Goal: Information Seeking & Learning: Learn about a topic

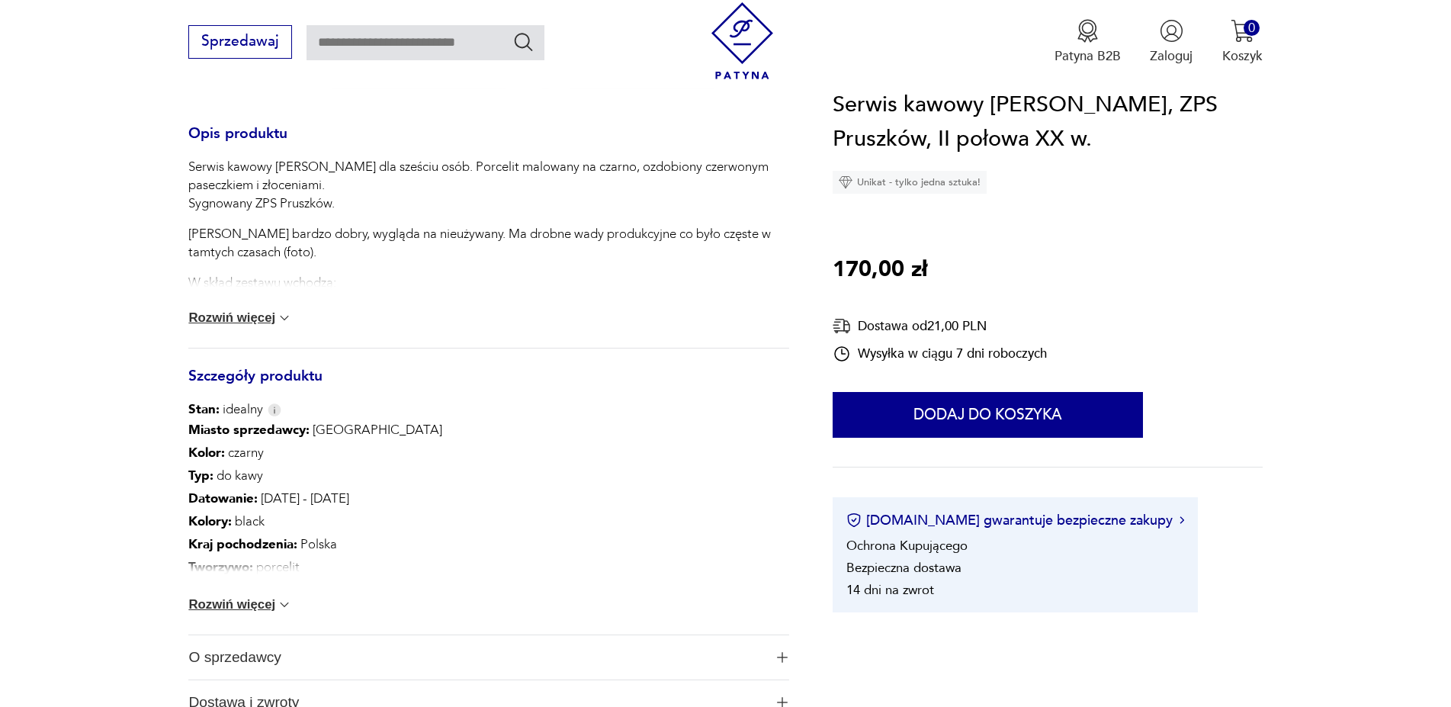
scroll to position [700, 0]
click at [289, 609] on img at bounding box center [284, 604] width 15 height 15
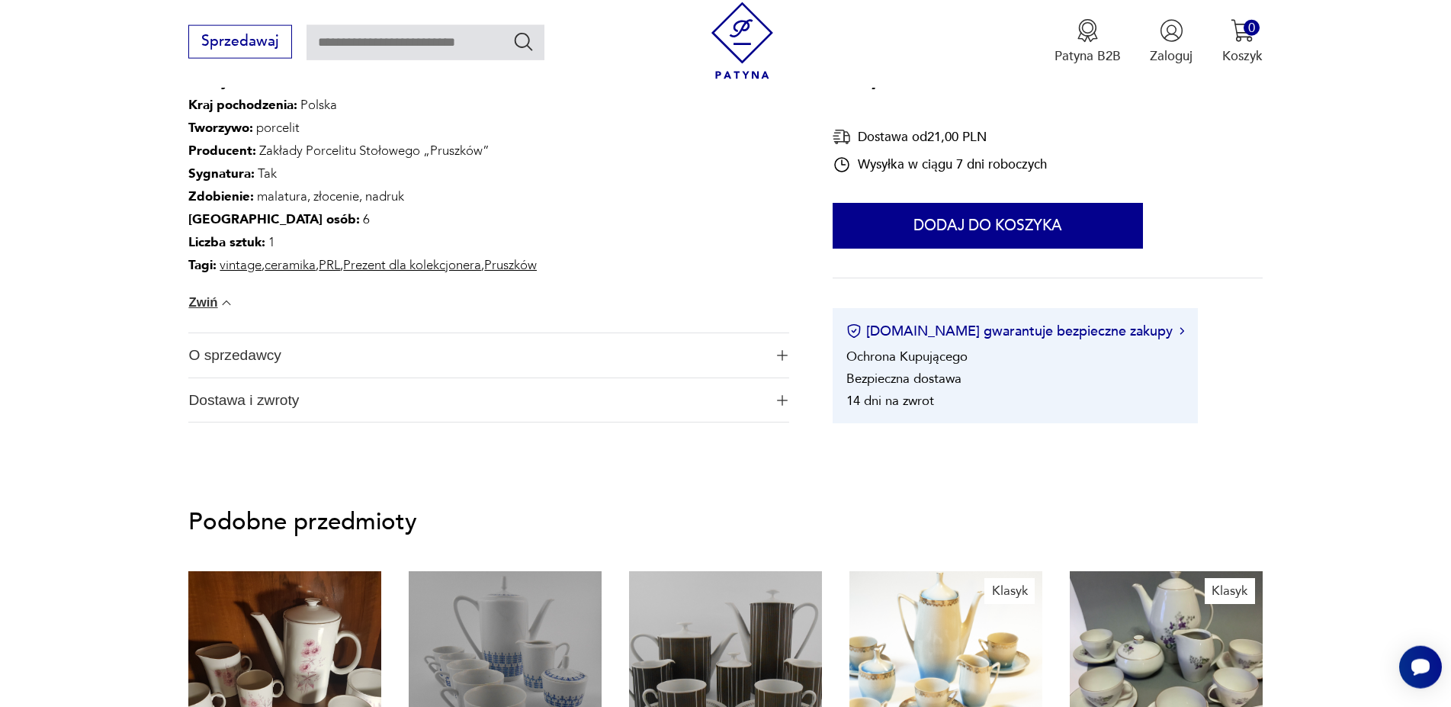
scroll to position [1167, 0]
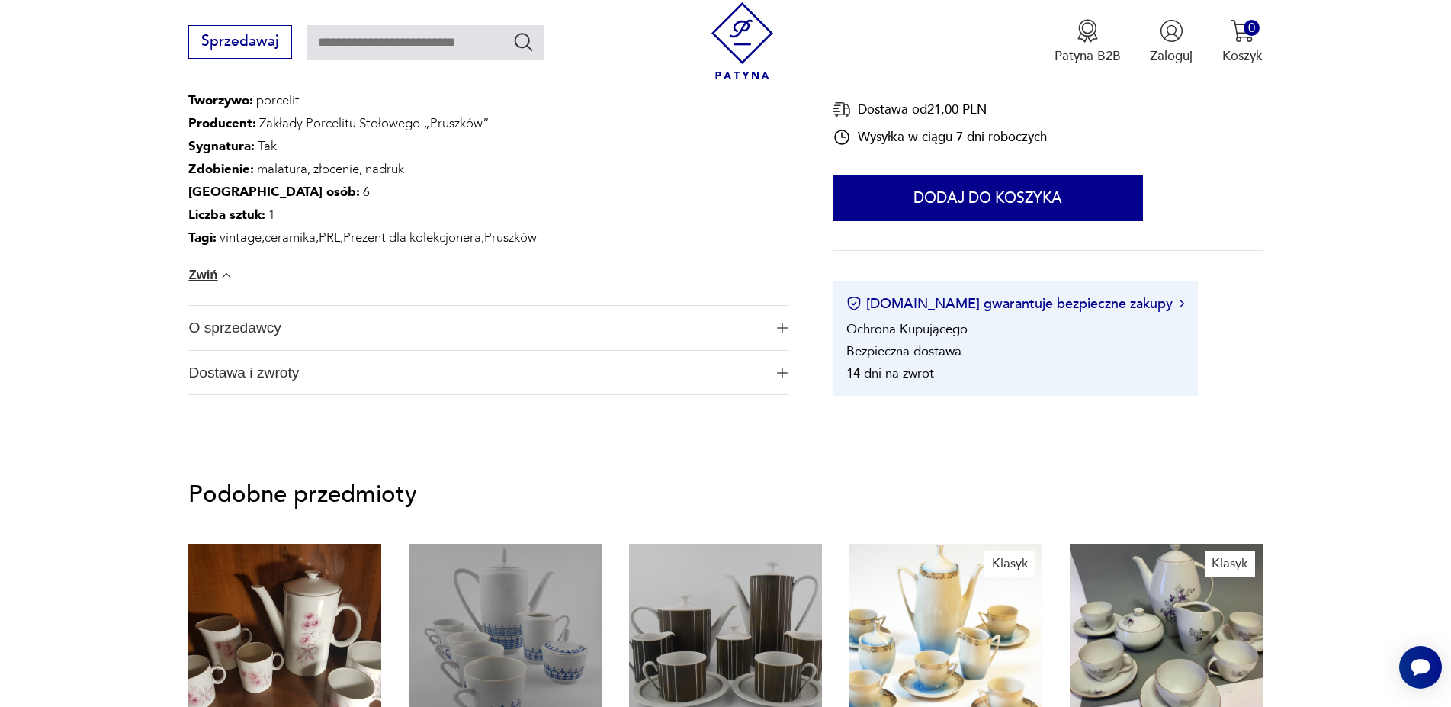
click at [771, 326] on button "O sprzedawcy" at bounding box center [488, 328] width 600 height 44
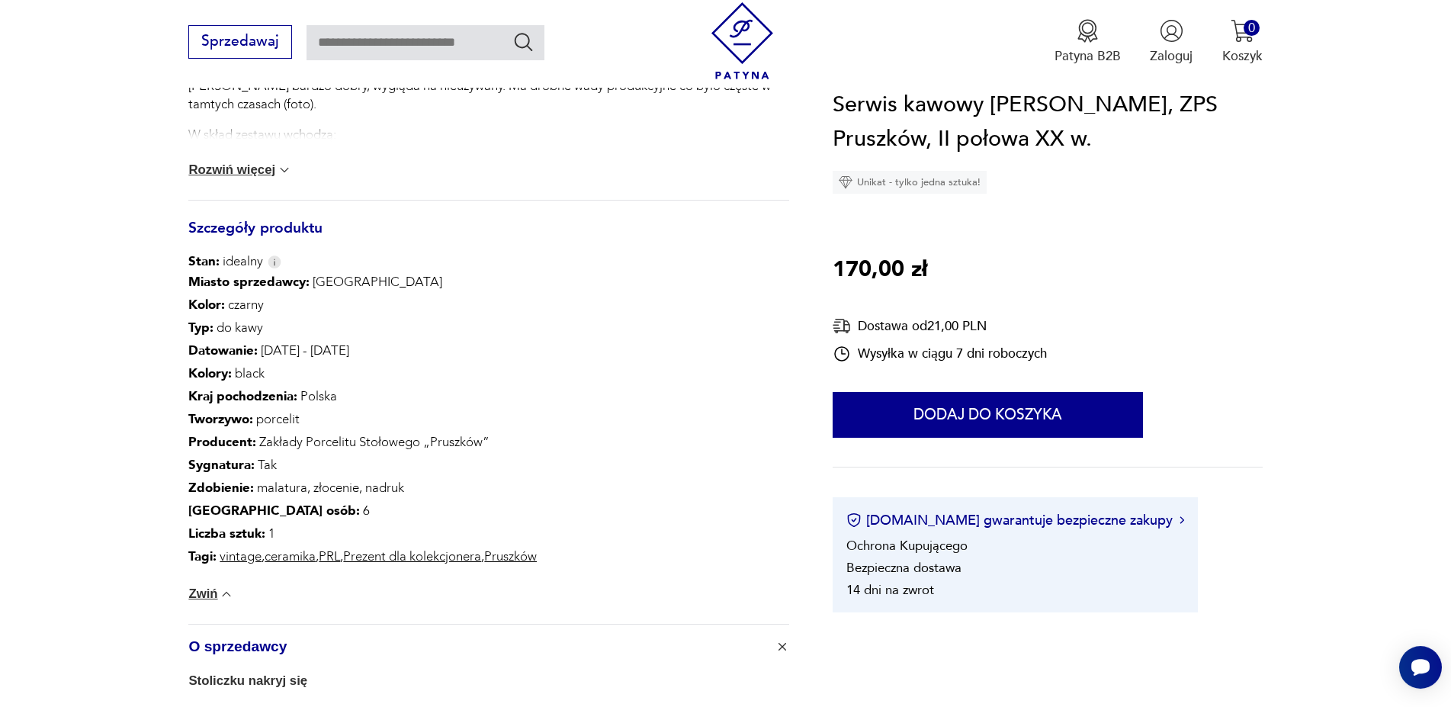
scroll to position [856, 0]
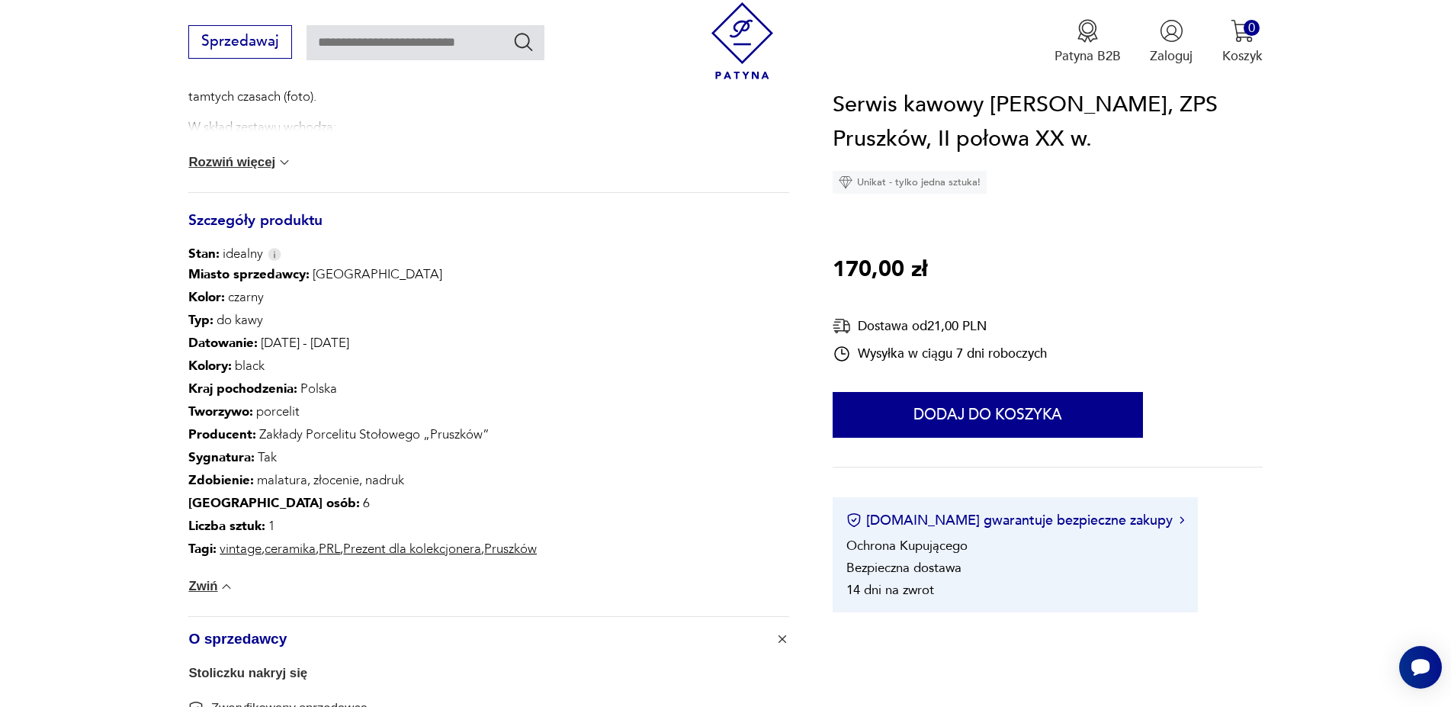
click at [283, 167] on button "Rozwiń więcej" at bounding box center [240, 162] width 104 height 15
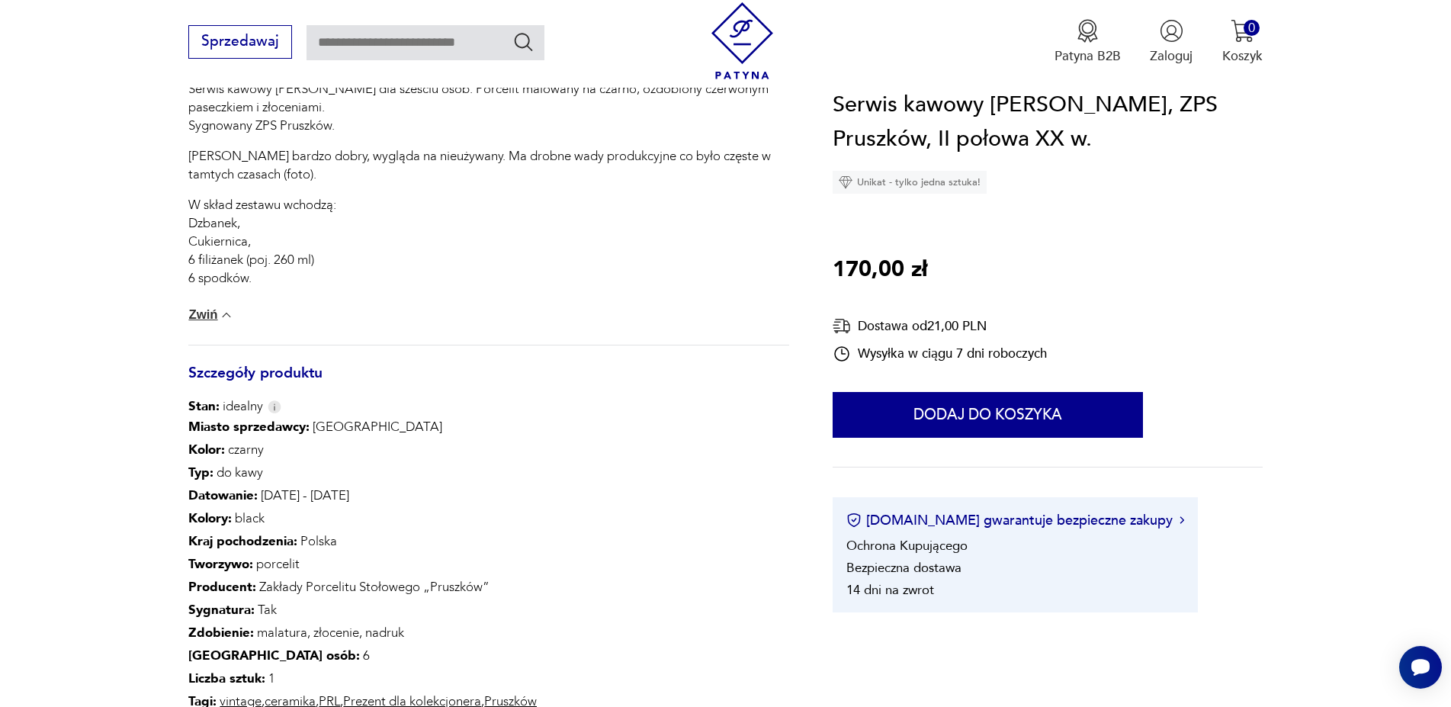
scroll to position [700, 0]
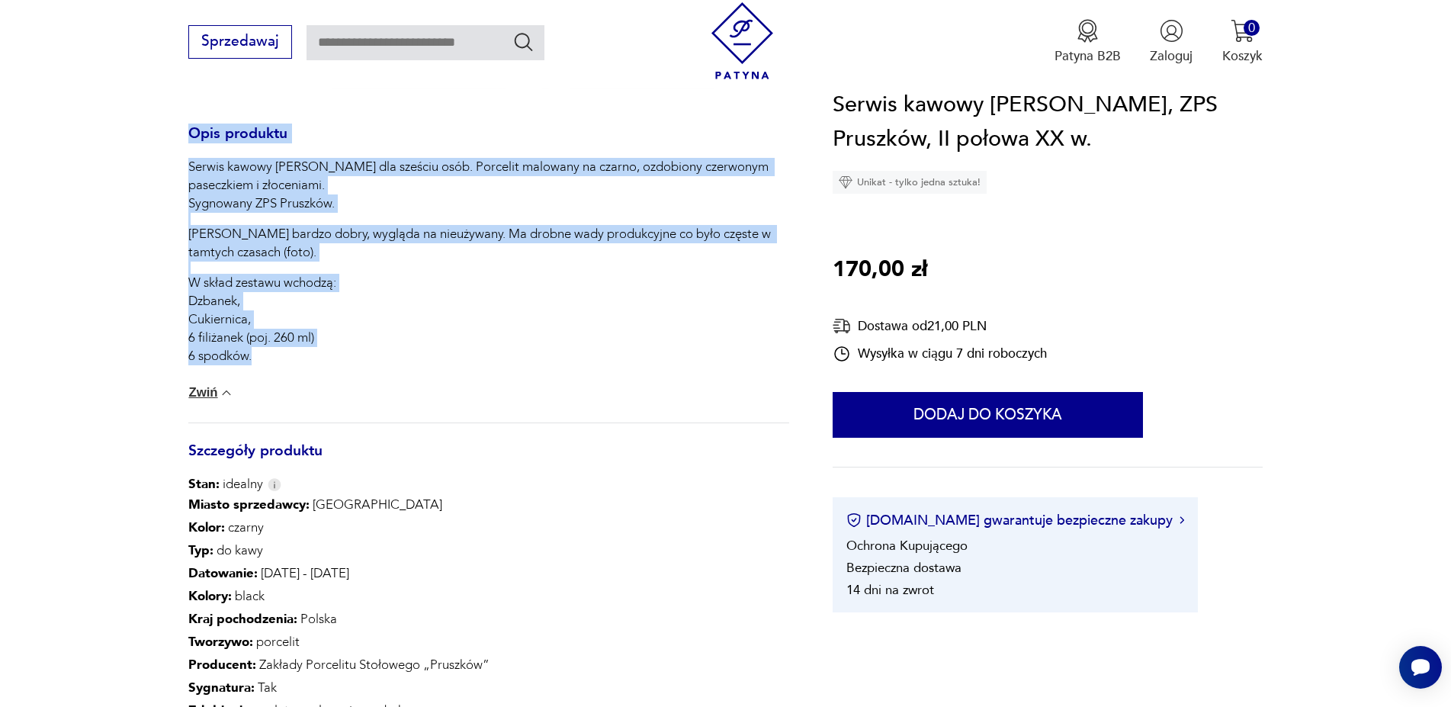
drag, startPoint x: 188, startPoint y: 127, endPoint x: 346, endPoint y: 358, distance: 279.2
click at [346, 358] on section "Klasyk Opis produktu Serwis kawowy [PERSON_NAME] dla sześciu osób. Porcelit mal…" at bounding box center [725, 347] width 1451 height 1538
copy div "Opis produktu Serwis kawowy [PERSON_NAME] dla sześciu osób. Porcelit malowany n…"
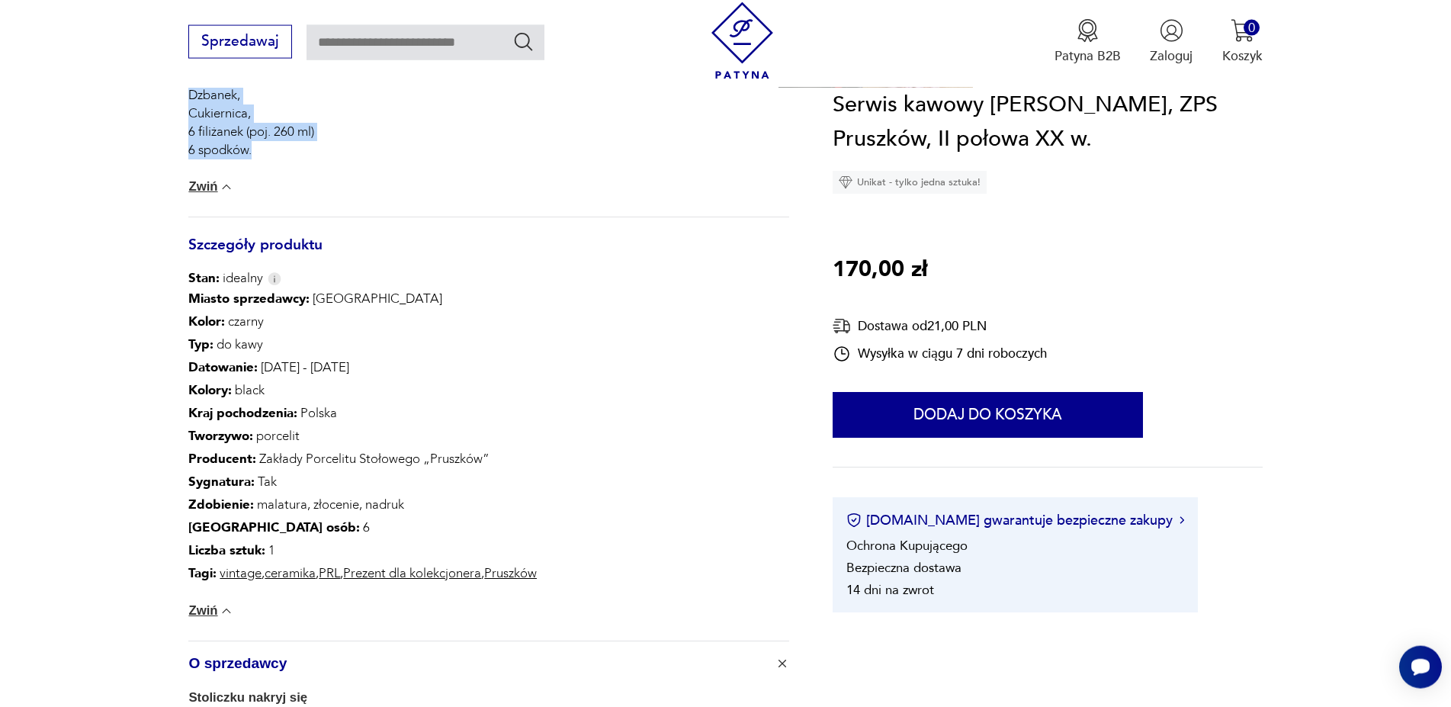
scroll to position [934, 0]
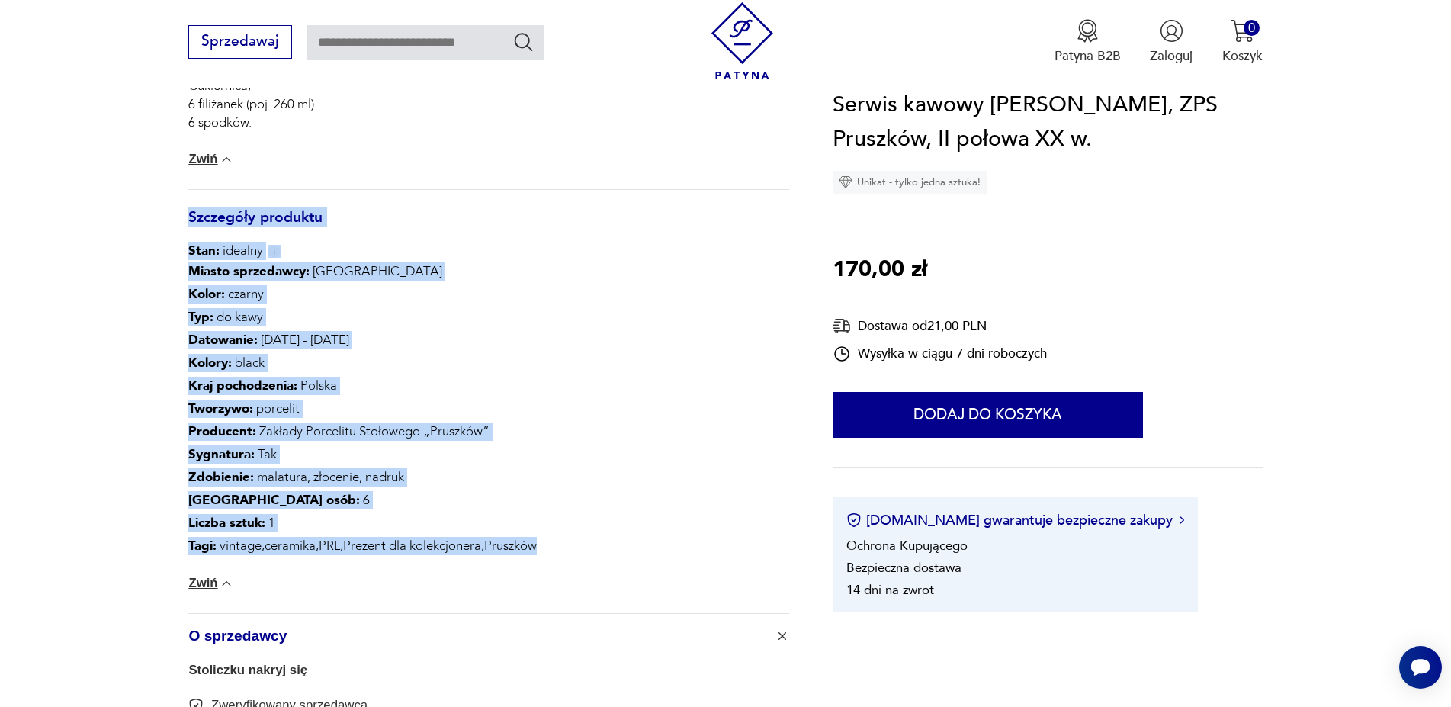
drag, startPoint x: 190, startPoint y: 217, endPoint x: 577, endPoint y: 567, distance: 521.7
click at [577, 567] on div "Opis produktu Serwis kawowy [PERSON_NAME] dla sześciu osób. Porcelit malowany n…" at bounding box center [488, 367] width 600 height 944
copy div "Szczegóły produktu Stan: idealny Miasto sprzedawcy : Warszawa Kolor: czarny Typ…"
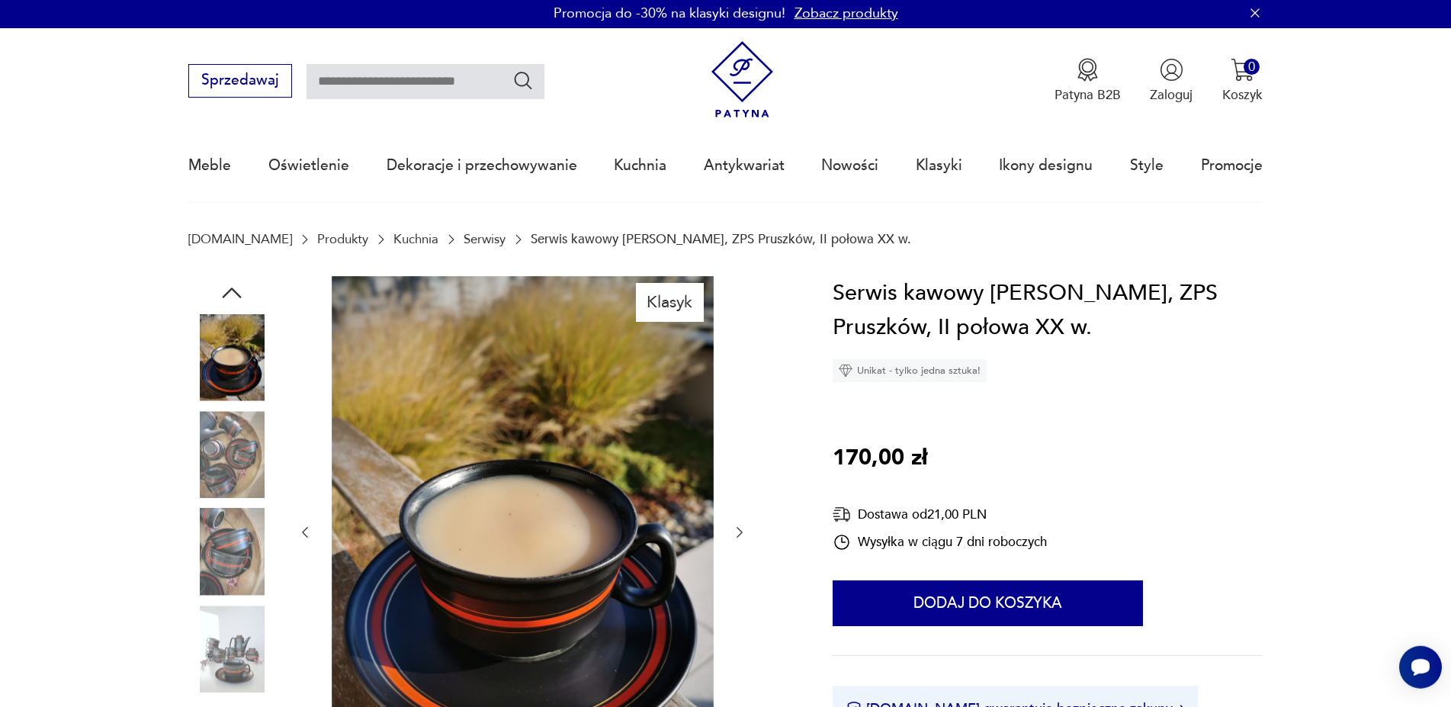
scroll to position [0, 0]
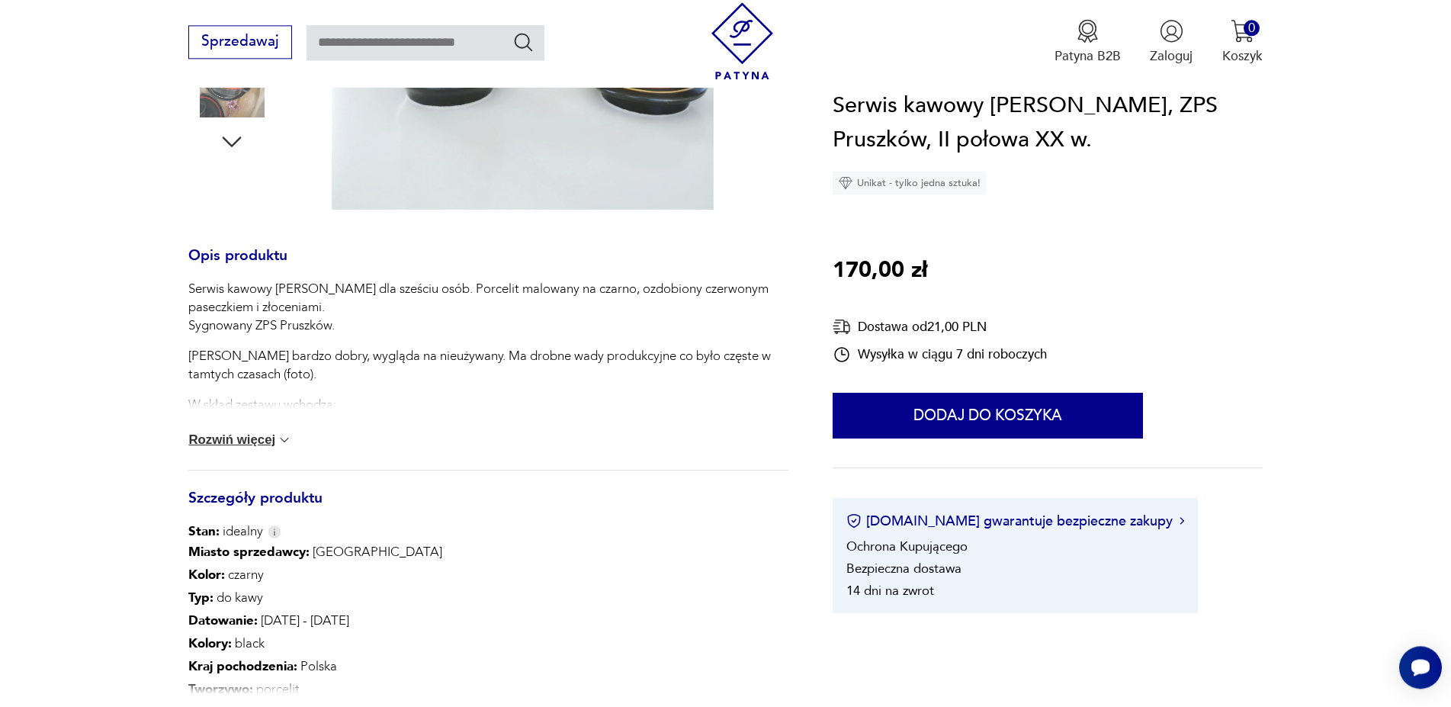
scroll to position [622, 0]
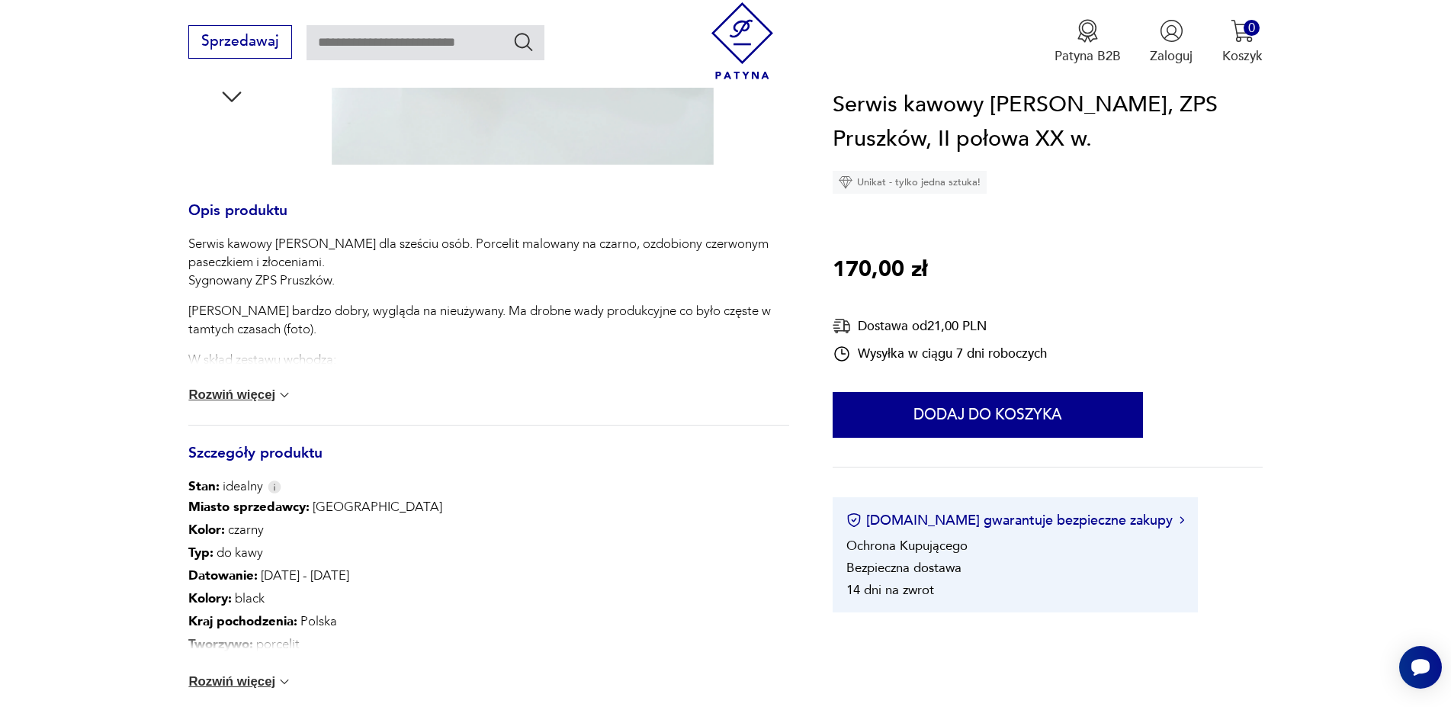
click at [288, 392] on img at bounding box center [284, 394] width 15 height 15
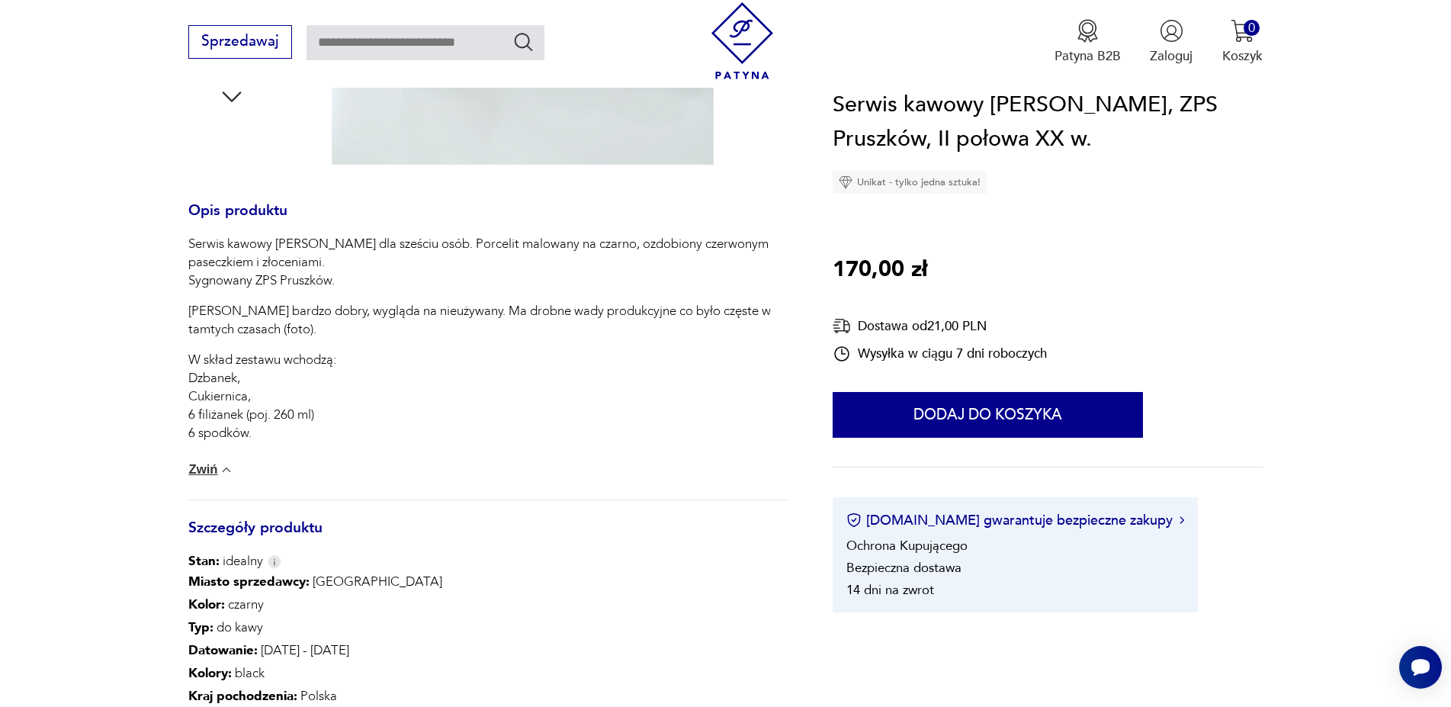
scroll to position [1089, 0]
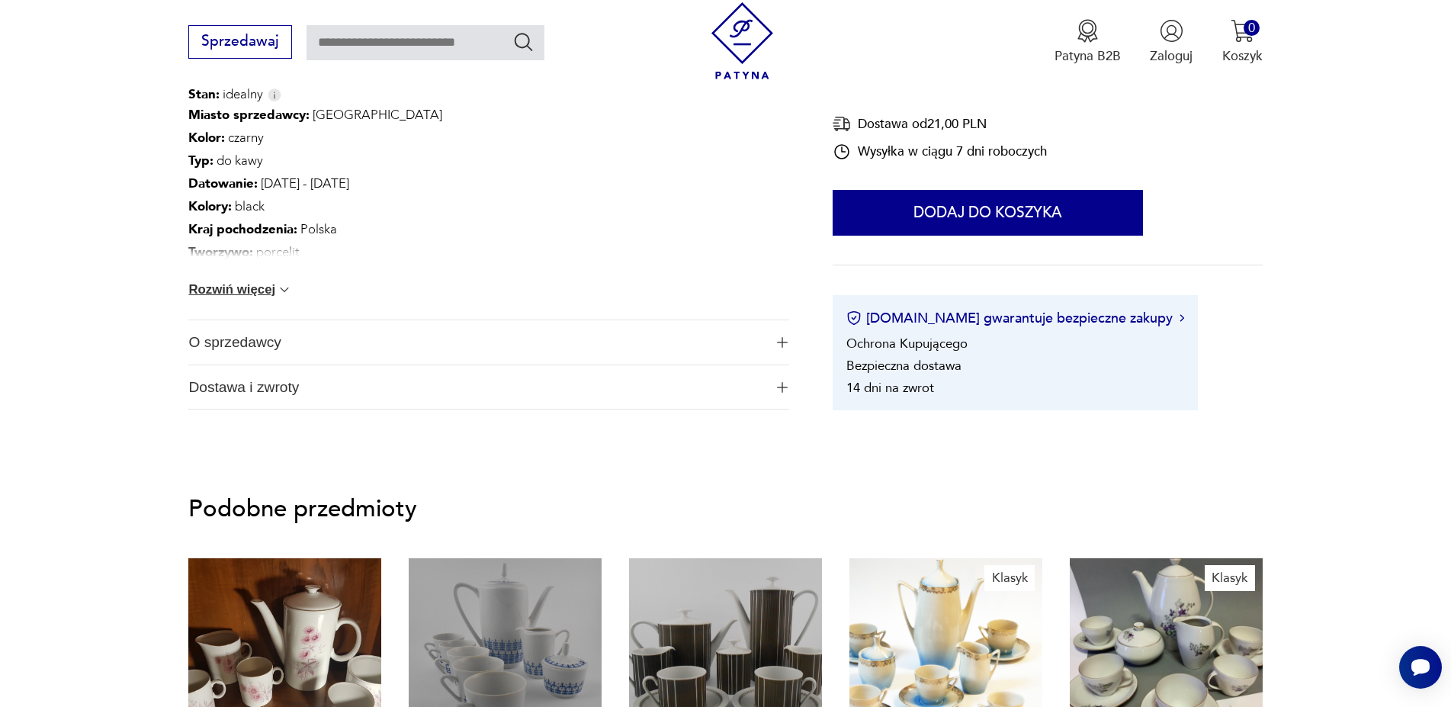
click at [285, 289] on img at bounding box center [284, 289] width 15 height 15
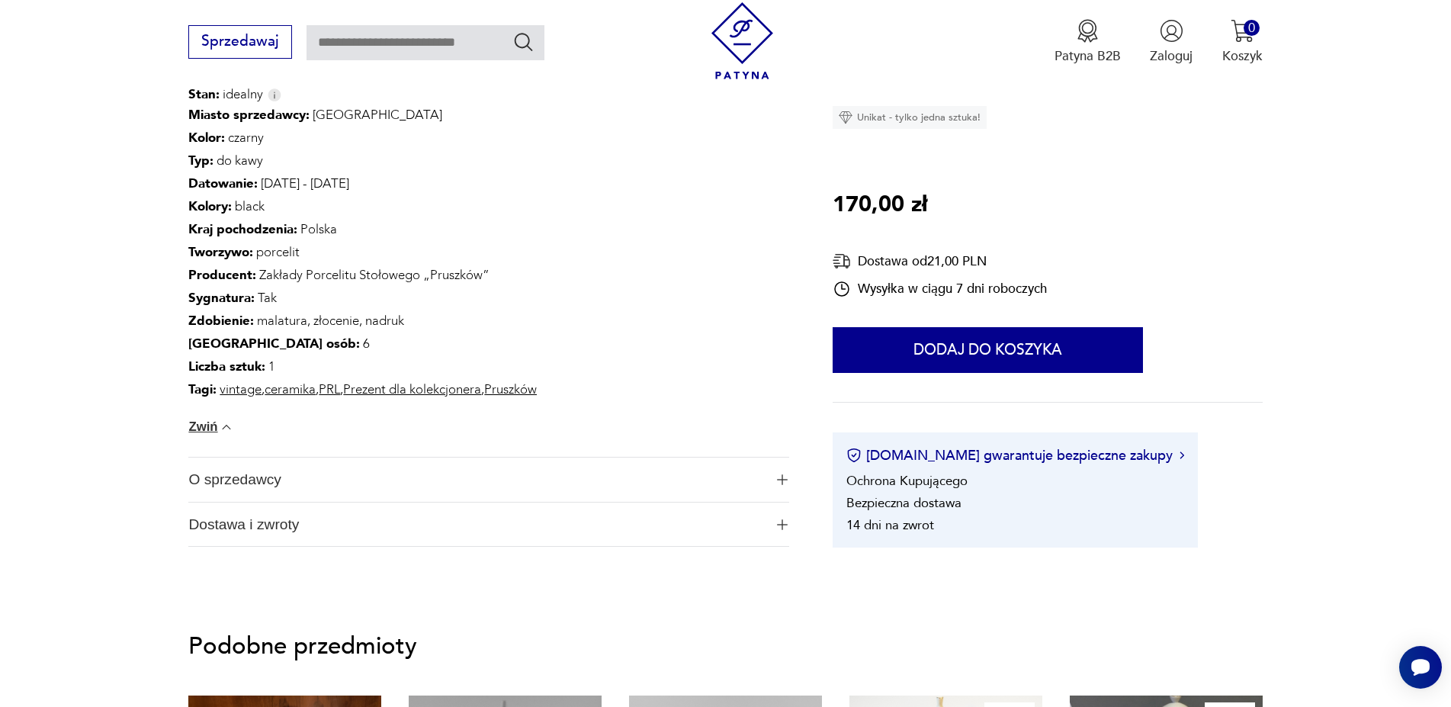
click at [525, 393] on link "Pruszków" at bounding box center [510, 390] width 53 height 18
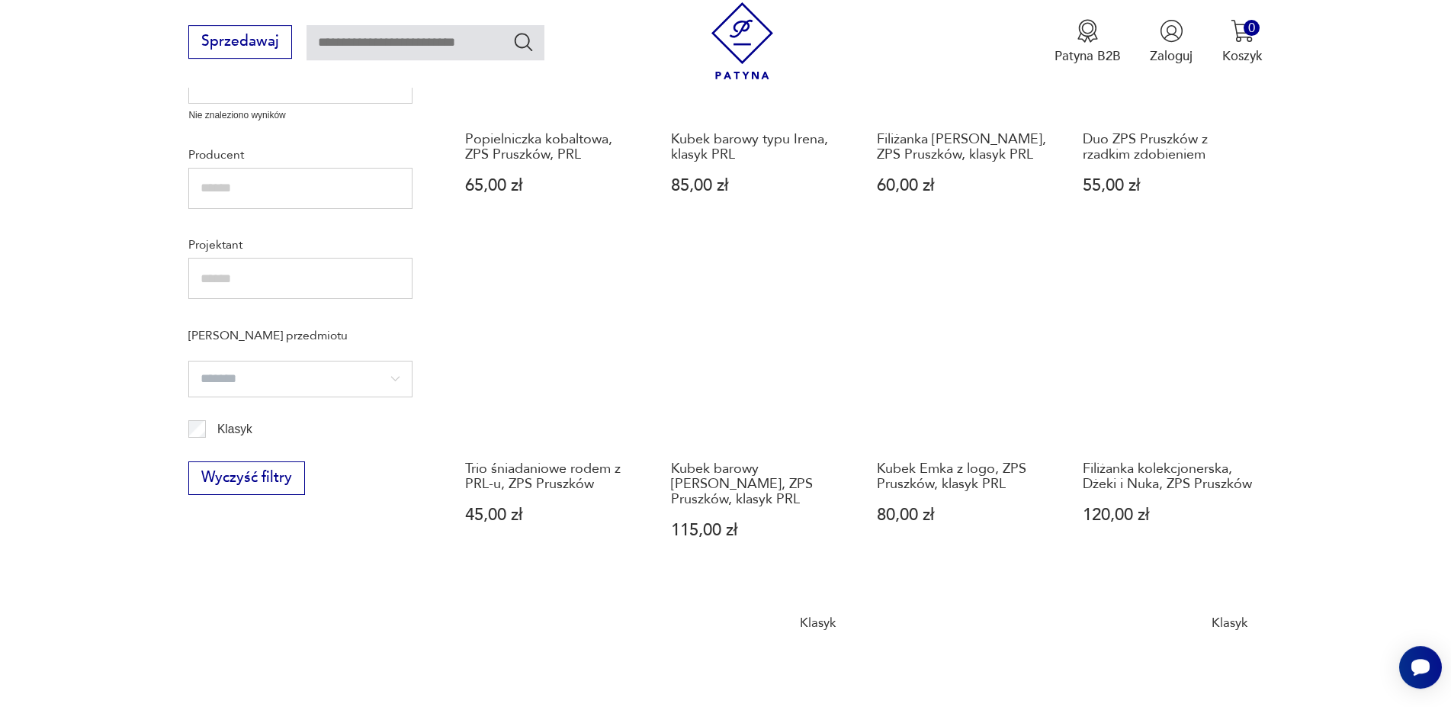
scroll to position [1181, 0]
